Goal: Task Accomplishment & Management: Manage account settings

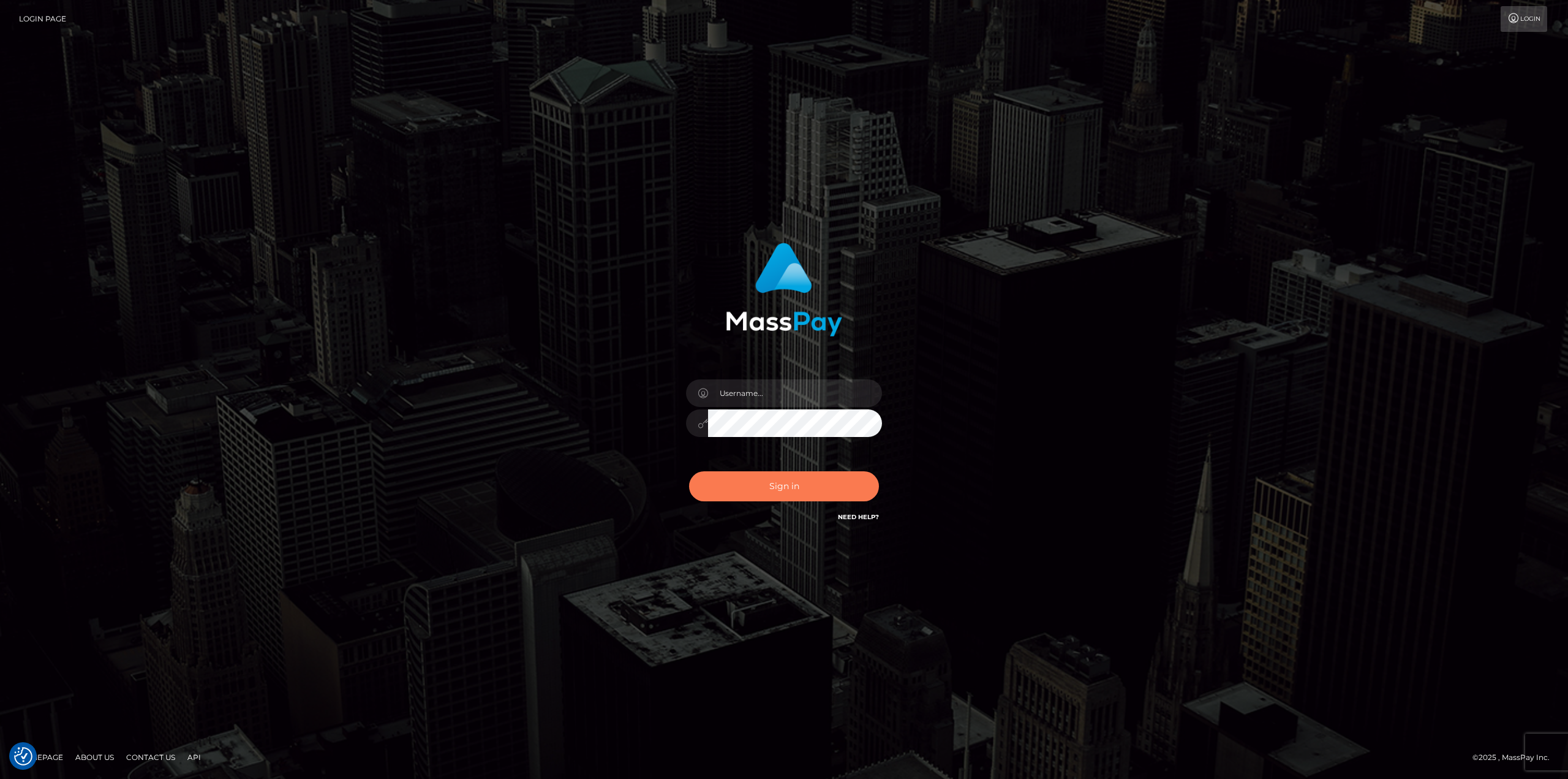
click at [794, 493] on button "Sign in" at bounding box center [784, 486] width 190 height 30
type input "Dikla Silver"
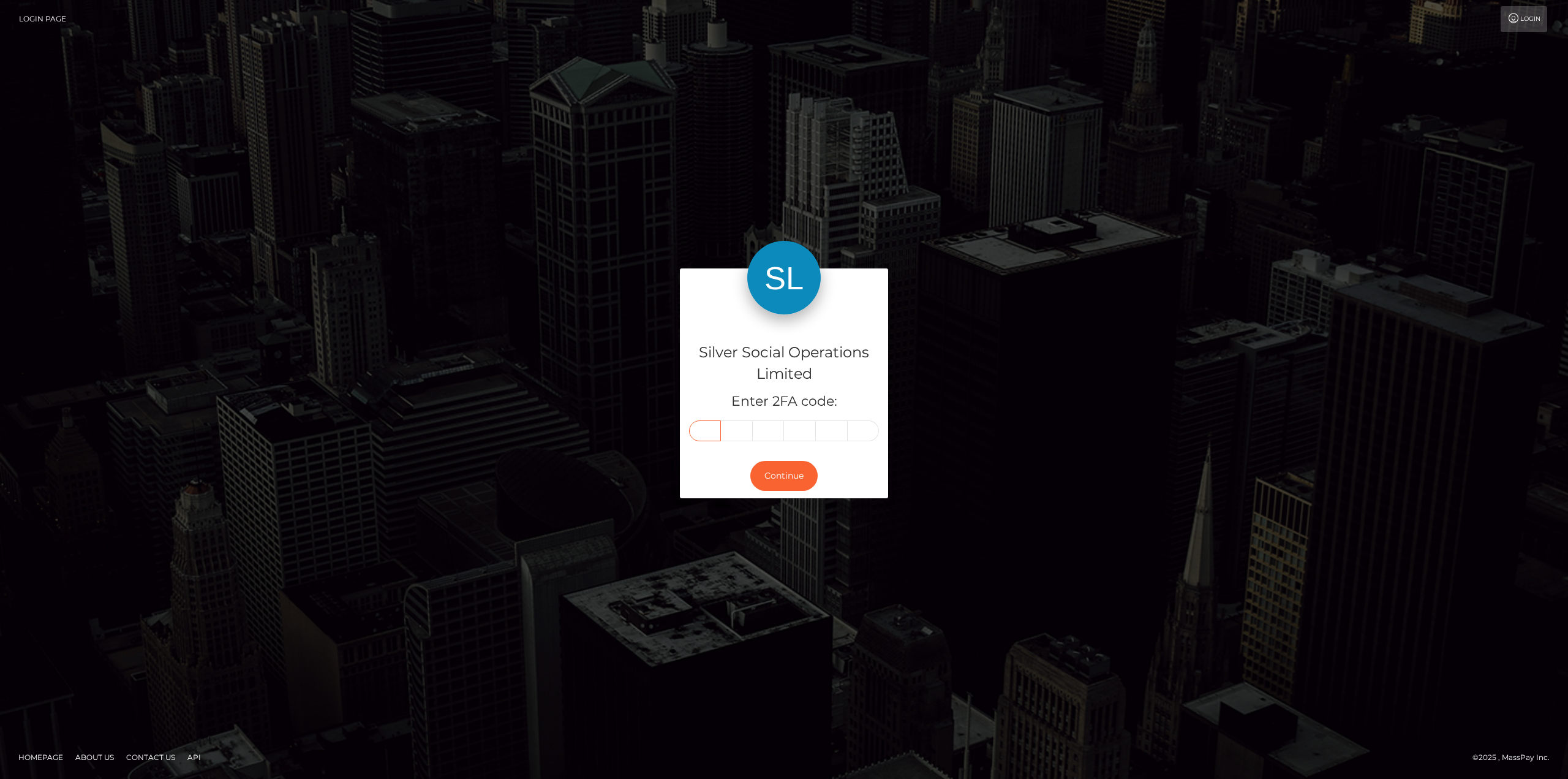
click at [714, 434] on input "text" at bounding box center [705, 431] width 32 height 21
click at [707, 430] on input "text" at bounding box center [705, 431] width 32 height 21
type input "9"
type input "1"
type input "4"
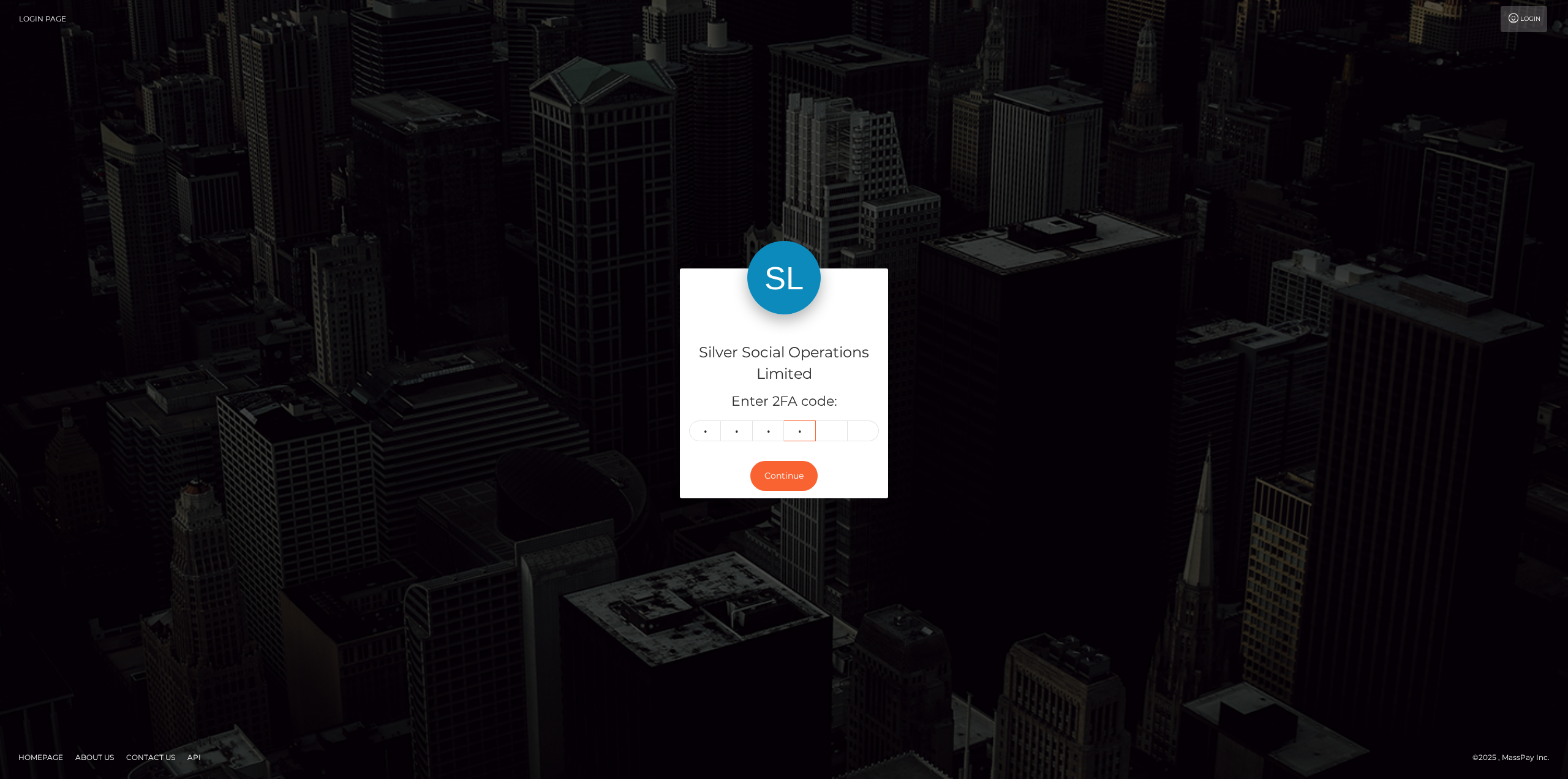
type input "4"
type input "5"
type input "2"
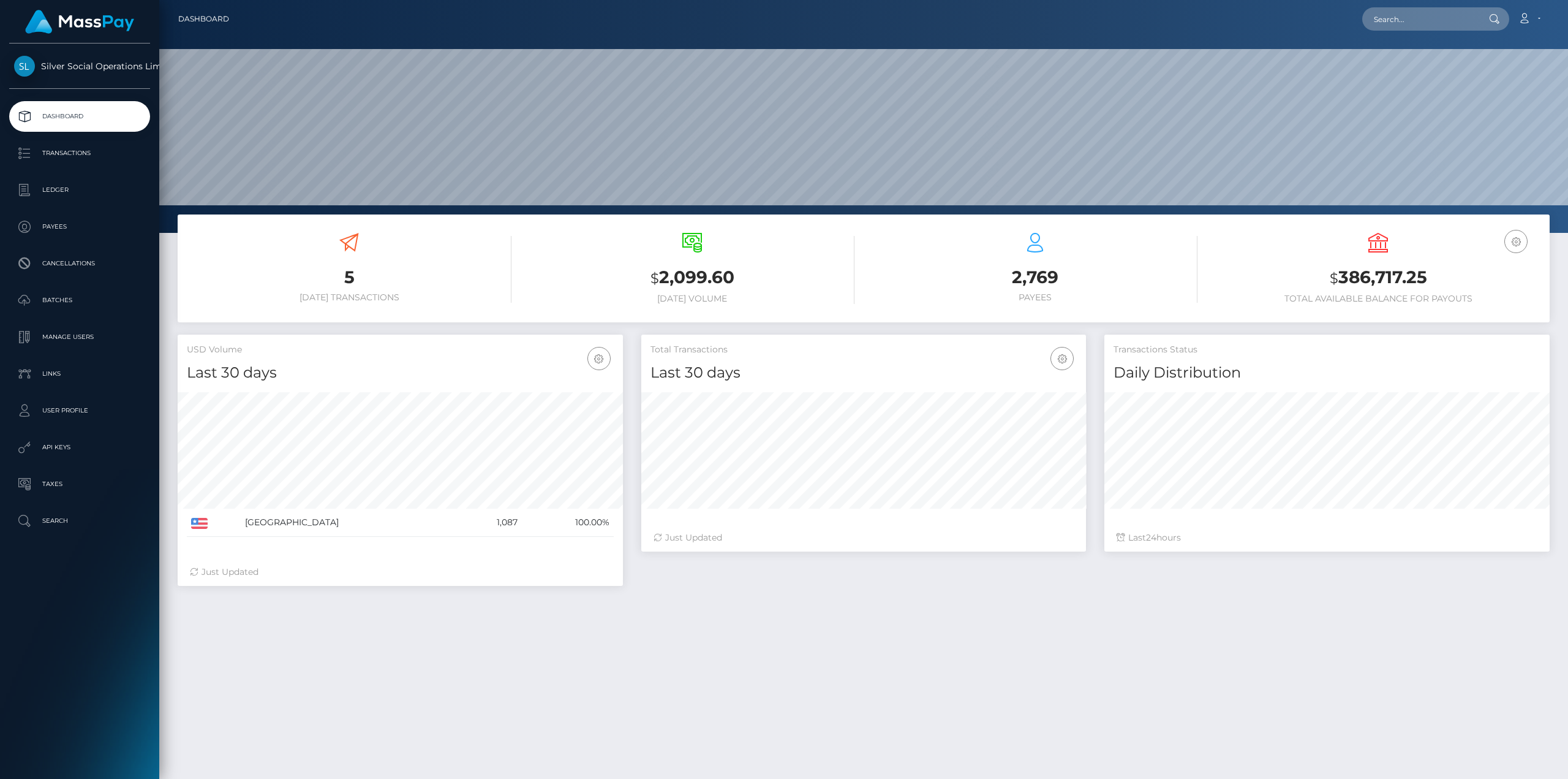
scroll to position [217, 445]
click at [1390, 276] on h3 "$ 386,717.25" at bounding box center [1378, 278] width 324 height 25
copy h3 "386,717.25"
